Goal: Task Accomplishment & Management: Use online tool/utility

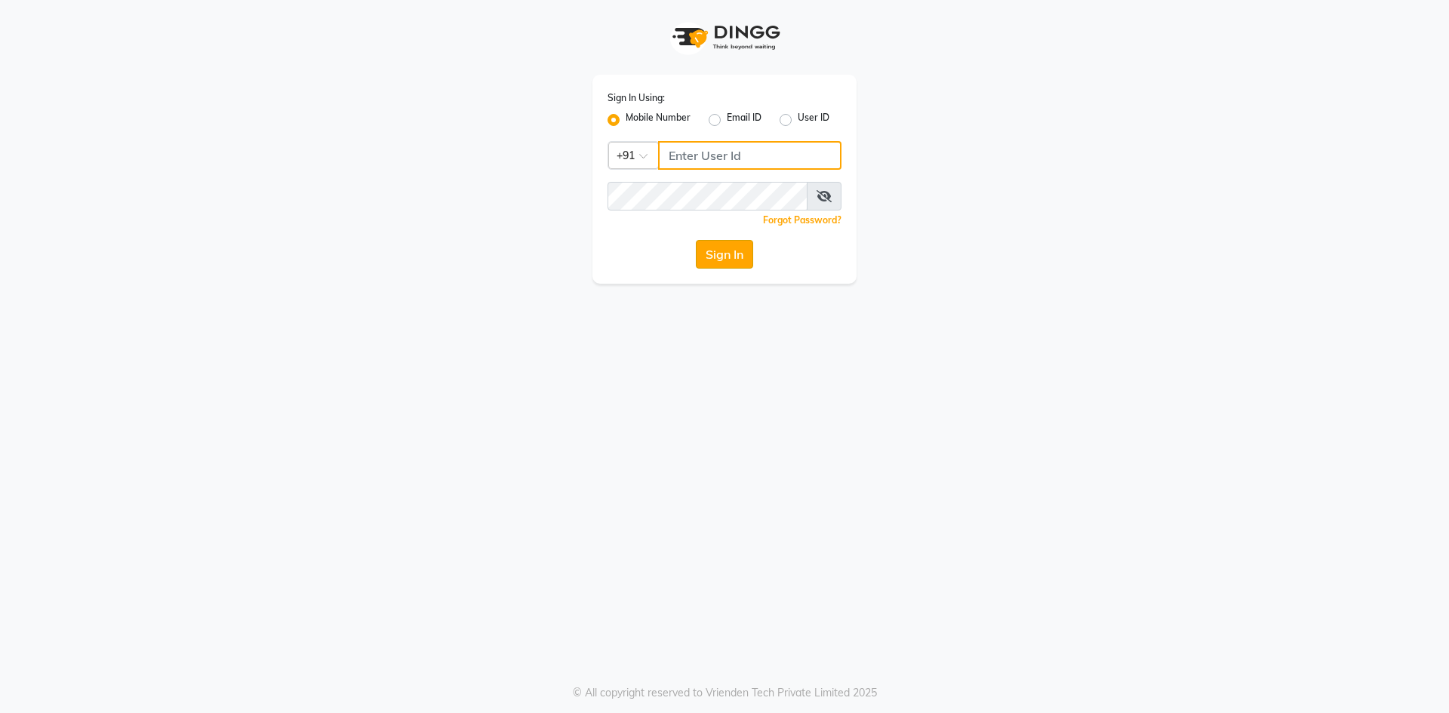
type input "9175511045"
click at [724, 254] on button "Sign In" at bounding box center [724, 254] width 57 height 29
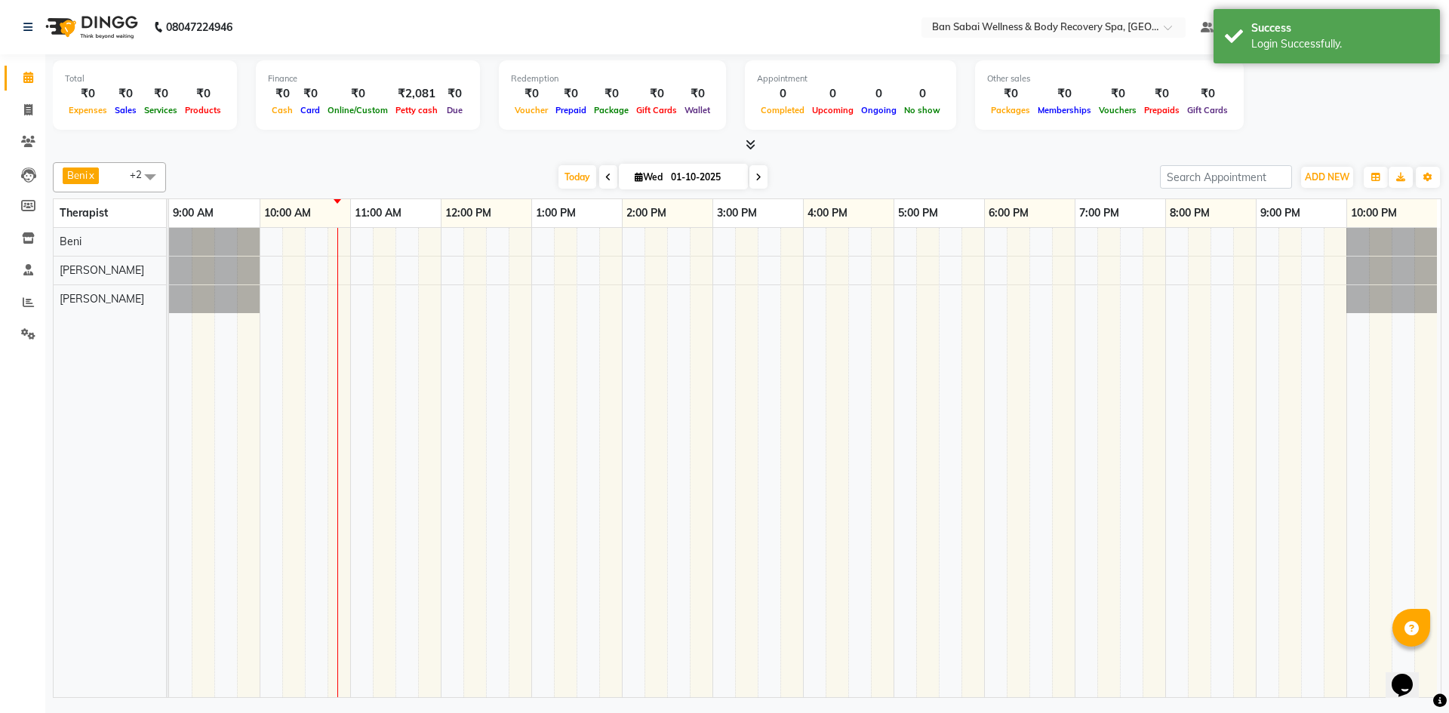
click at [600, 175] on span at bounding box center [608, 176] width 18 height 23
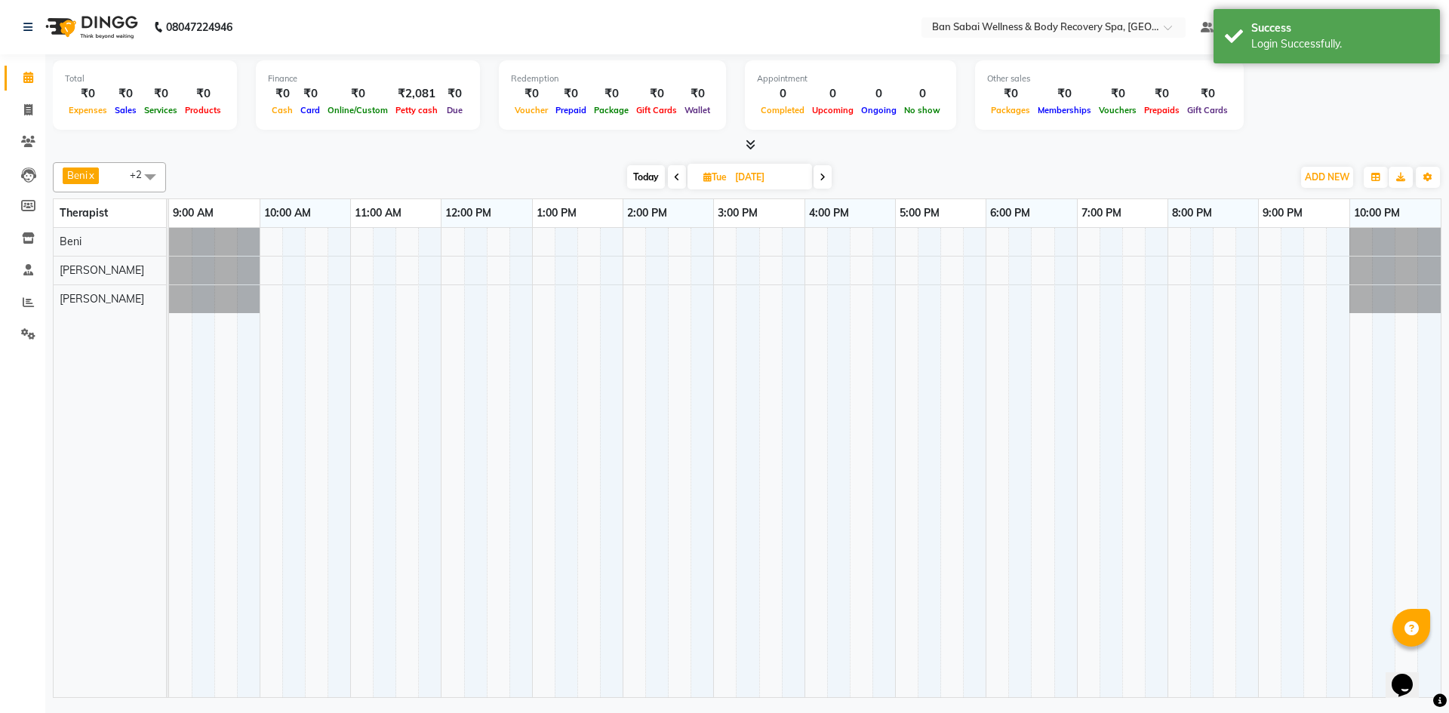
click at [827, 170] on span at bounding box center [823, 176] width 18 height 23
type input "01-10-2025"
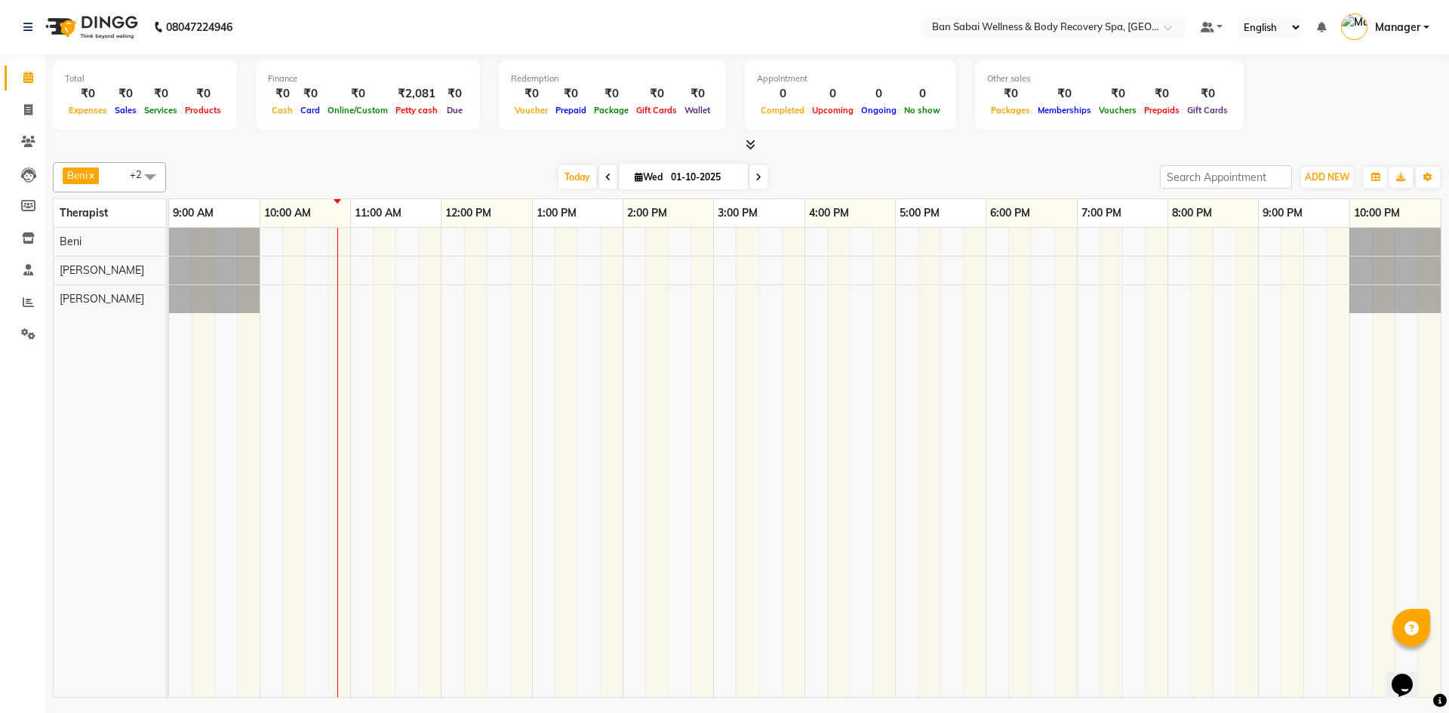
click at [151, 183] on span at bounding box center [150, 176] width 30 height 29
click at [71, 244] on div "Bella" at bounding box center [109, 250] width 97 height 16
checkbox input "true"
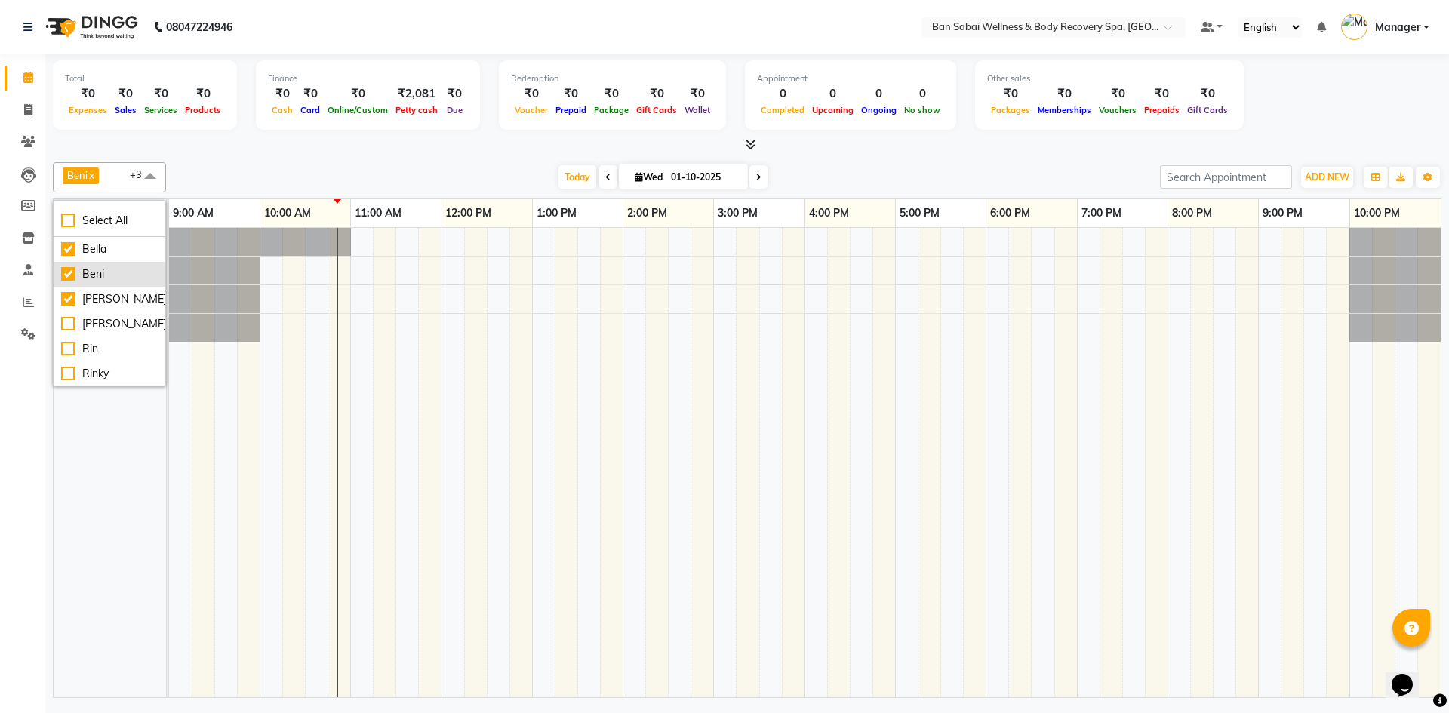
click at [69, 279] on div "Beni" at bounding box center [109, 274] width 97 height 16
checkbox input "false"
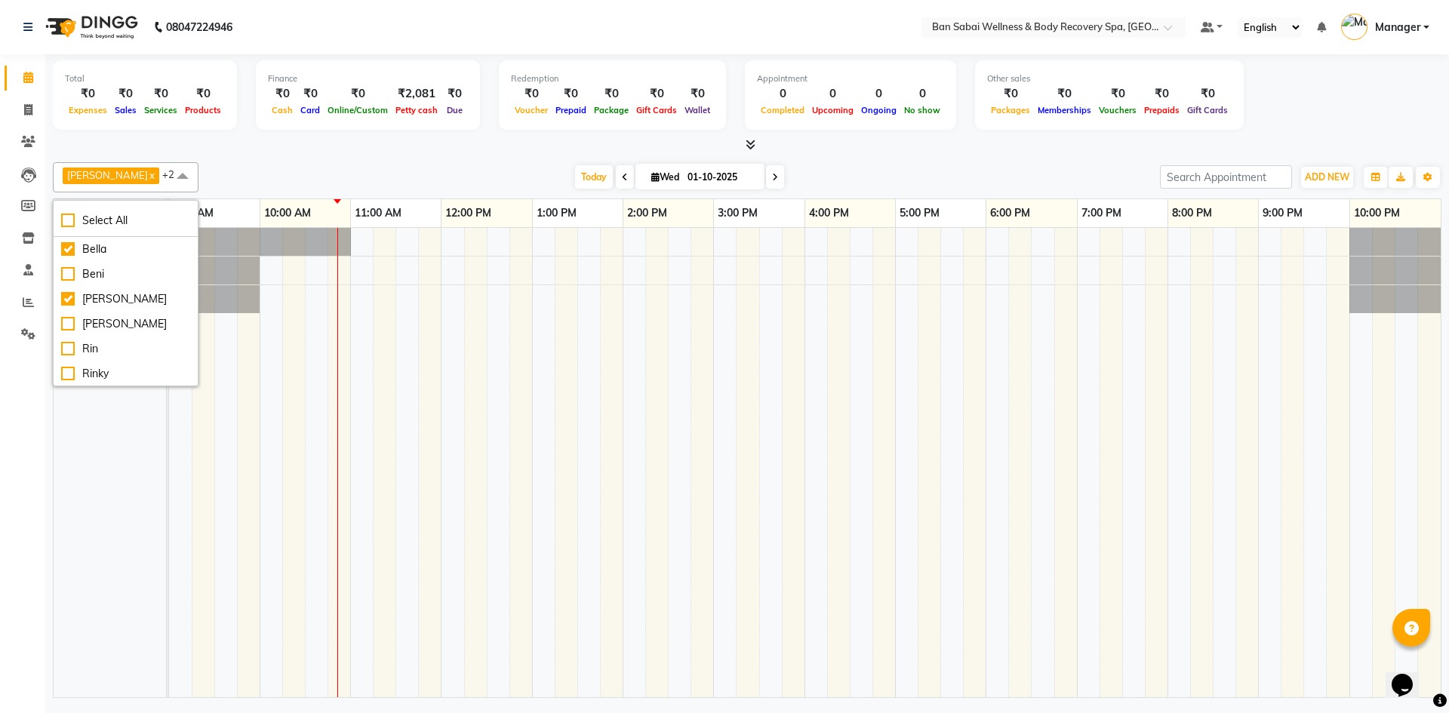
scroll to position [26, 0]
click at [290, 398] on td at bounding box center [293, 463] width 23 height 470
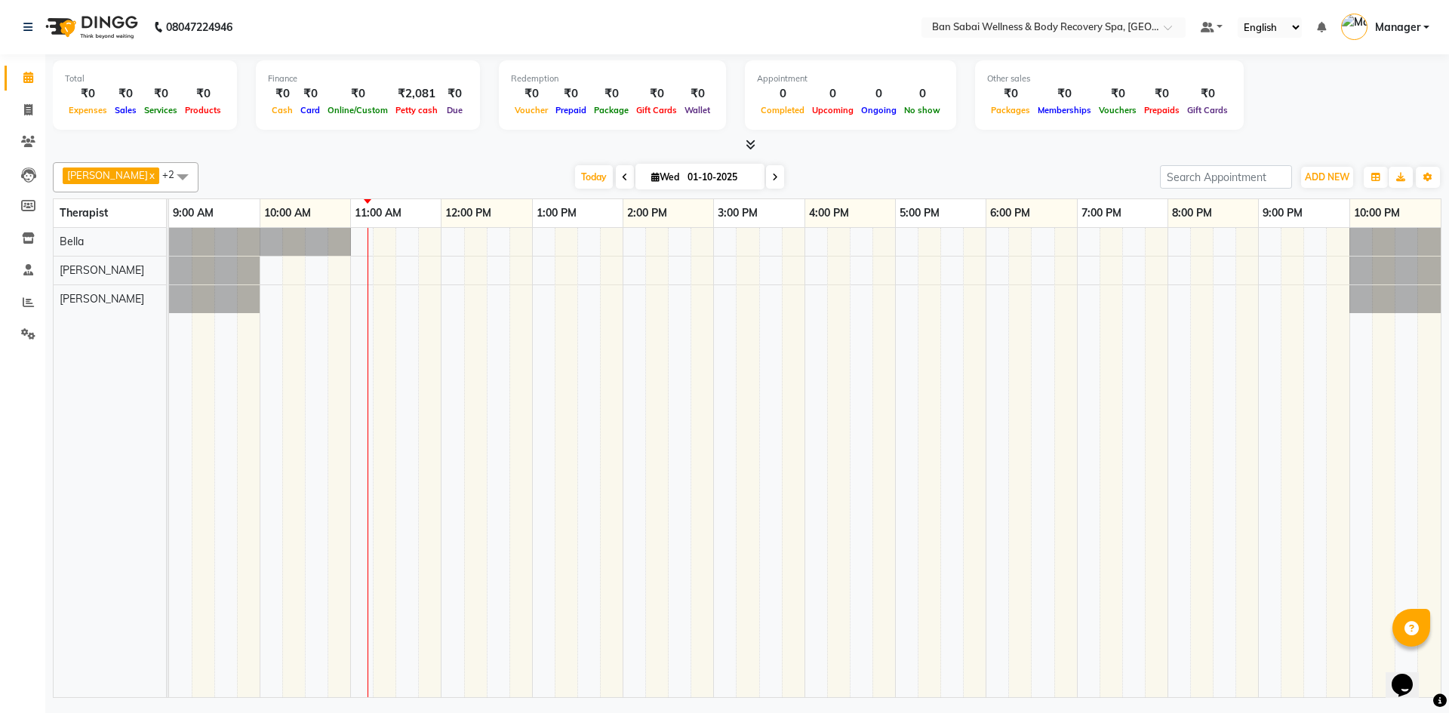
click at [753, 143] on icon at bounding box center [751, 144] width 10 height 11
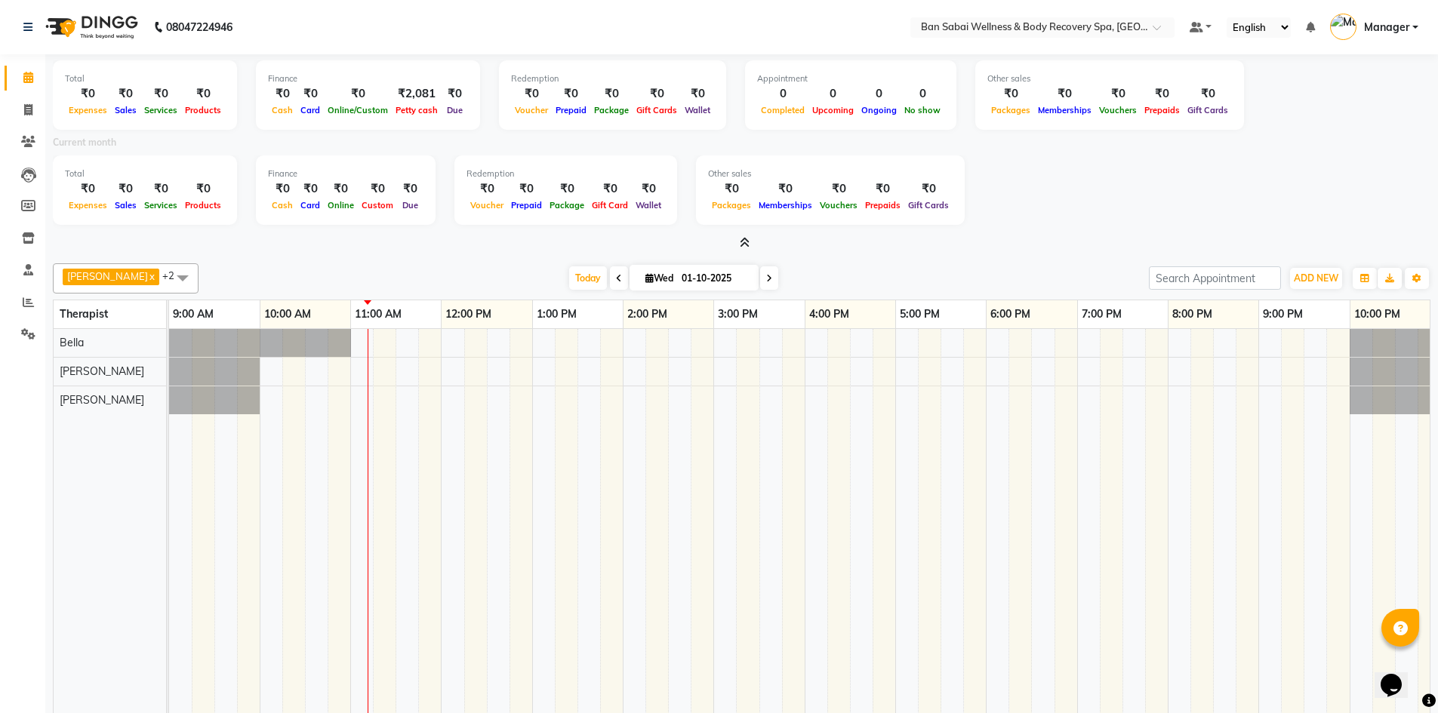
click at [747, 245] on icon at bounding box center [745, 242] width 10 height 11
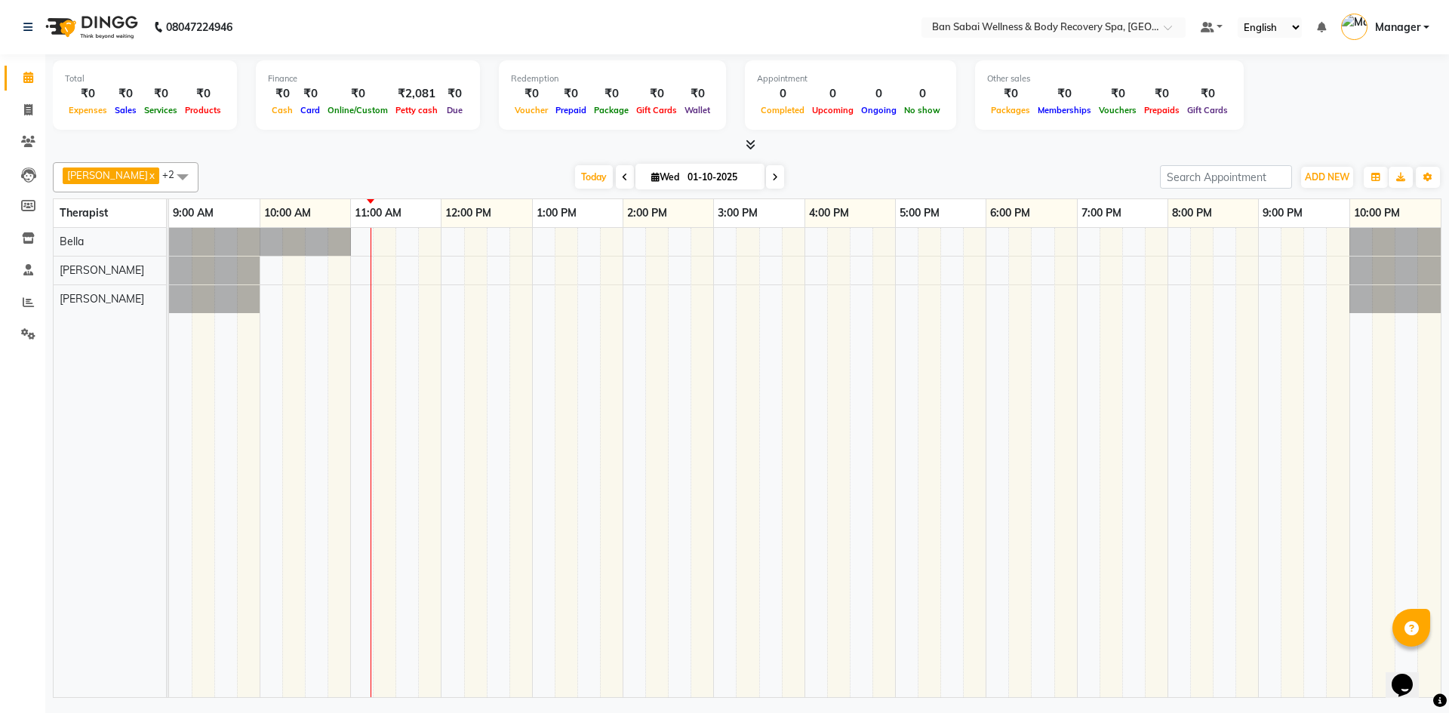
click at [608, 713] on div "08047224946 Select Location × Ban Sabai Wellness & Body Recovery Spa, Balewadi …" at bounding box center [724, 356] width 1449 height 713
